Goal: Register for event/course

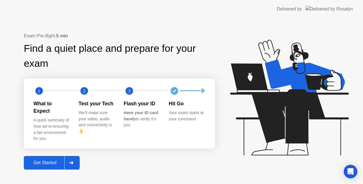
click at [63, 160] on div "Get Started" at bounding box center [45, 162] width 39 height 5
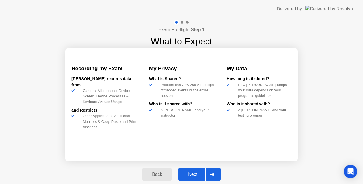
click at [194, 175] on div "Next" at bounding box center [192, 174] width 25 height 5
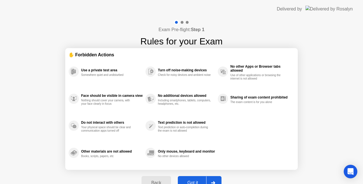
click at [214, 179] on div at bounding box center [213, 183] width 14 height 13
select select "**********"
select select "*******"
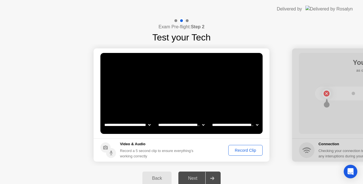
click at [240, 146] on button "Record Clip" at bounding box center [245, 150] width 34 height 11
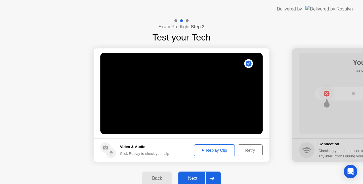
click at [213, 177] on icon at bounding box center [212, 178] width 4 height 3
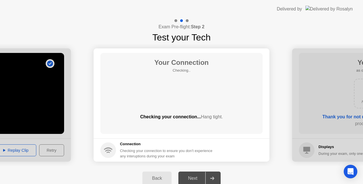
click at [213, 177] on icon at bounding box center [212, 178] width 4 height 3
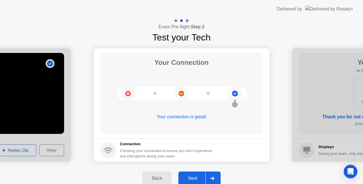
click at [197, 178] on div "Next" at bounding box center [192, 178] width 25 height 5
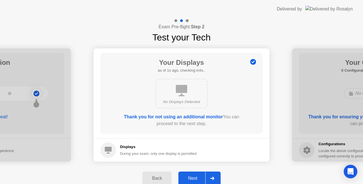
click at [197, 178] on div "Next" at bounding box center [192, 178] width 25 height 5
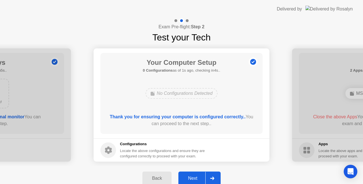
click at [197, 178] on div "Next" at bounding box center [192, 178] width 25 height 5
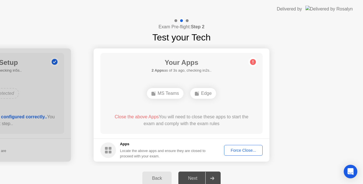
click at [248, 150] on div "Force Close..." at bounding box center [243, 150] width 35 height 5
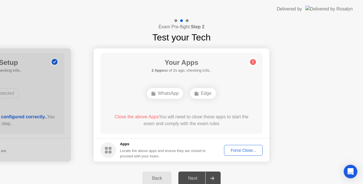
click at [238, 149] on div "Force Close..." at bounding box center [243, 150] width 35 height 5
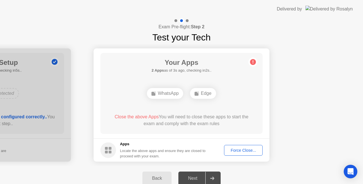
click at [247, 148] on div "Force Close..." at bounding box center [243, 150] width 35 height 5
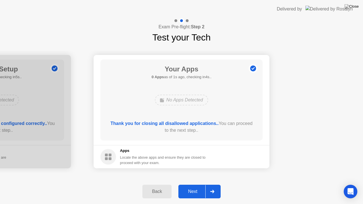
click at [193, 184] on div "Next" at bounding box center [192, 191] width 25 height 5
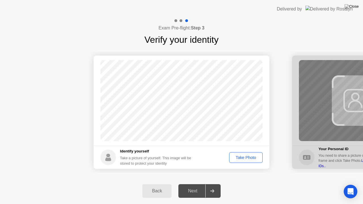
click at [253, 158] on div "Take Photo" at bounding box center [245, 157] width 29 height 5
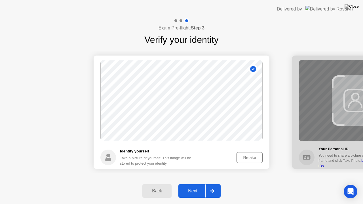
click at [191, 184] on button "Next" at bounding box center [199, 191] width 42 height 14
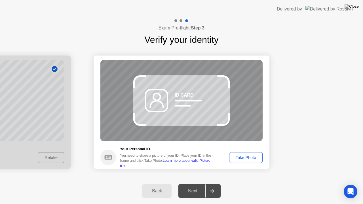
click at [250, 156] on div "Take Photo" at bounding box center [245, 157] width 29 height 5
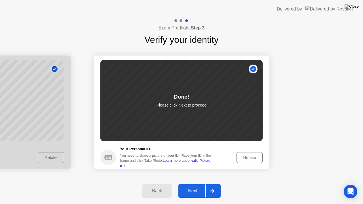
click at [200, 184] on div "Next" at bounding box center [192, 190] width 25 height 5
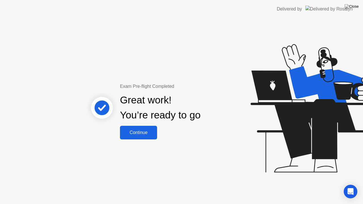
click at [141, 134] on div "Continue" at bounding box center [139, 132] width 34 height 5
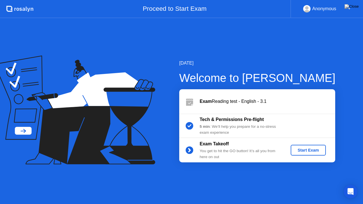
click at [310, 150] on div "Start Exam" at bounding box center [308, 150] width 30 height 5
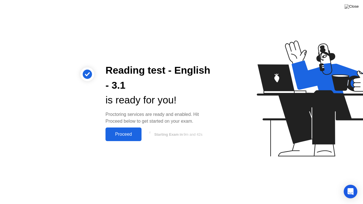
click at [121, 133] on div "Proceed" at bounding box center [123, 134] width 33 height 5
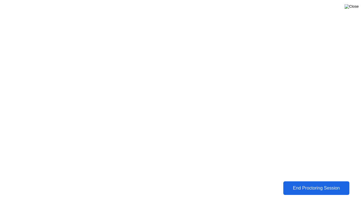
click at [356, 6] on img at bounding box center [351, 6] width 14 height 5
drag, startPoint x: 200, startPoint y: 114, endPoint x: 197, endPoint y: 110, distance: 4.6
click at [294, 184] on button "End Proctoring Session" at bounding box center [316, 188] width 66 height 14
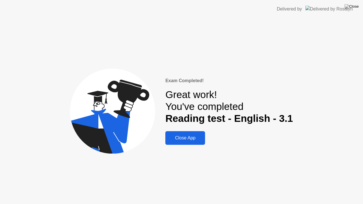
click at [199, 139] on div "Close App" at bounding box center [185, 137] width 36 height 5
